Goal: Use online tool/utility: Utilize a website feature to perform a specific function

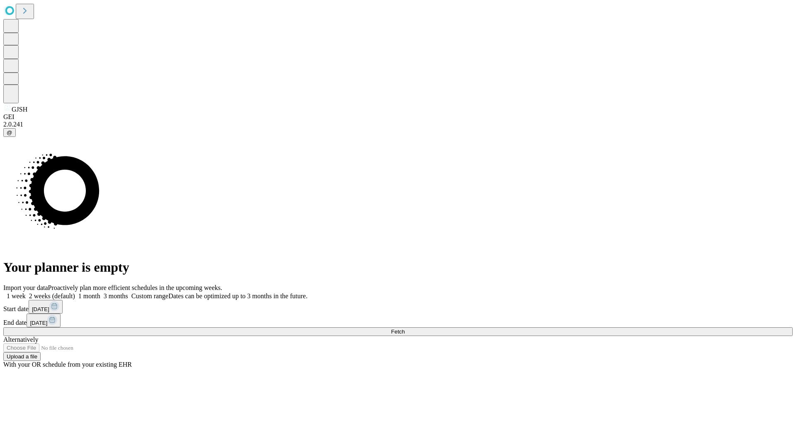
click at [405, 328] on span "Fetch" at bounding box center [398, 331] width 14 height 6
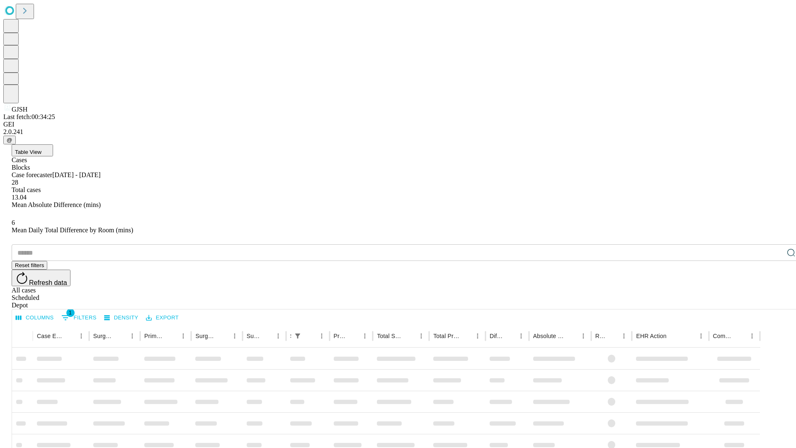
click at [41, 149] on span "Table View" at bounding box center [28, 152] width 27 height 6
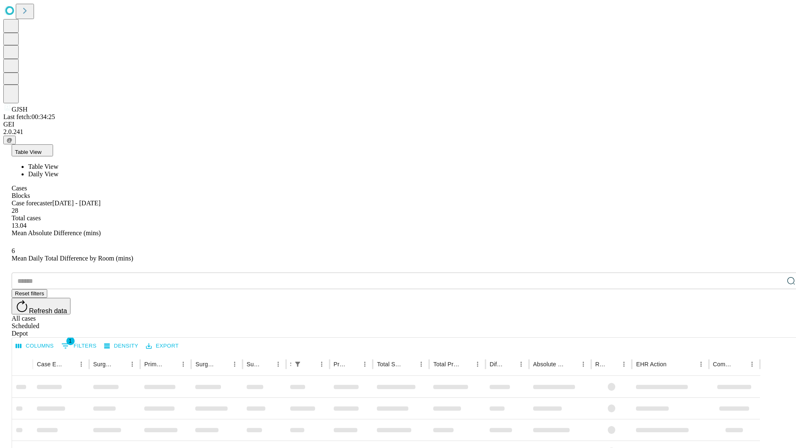
click at [58, 170] on span "Daily View" at bounding box center [43, 173] width 30 height 7
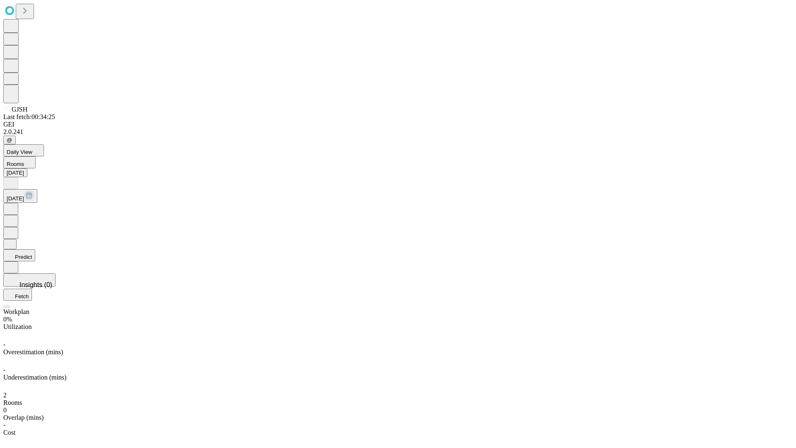
click at [35, 249] on button "Predict" at bounding box center [19, 255] width 32 height 12
